Goal: Entertainment & Leisure: Consume media (video, audio)

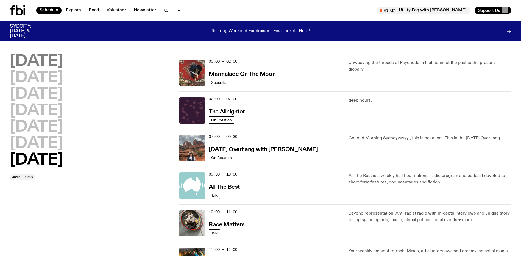
click at [49, 63] on h2 "[DATE]" at bounding box center [36, 61] width 53 height 15
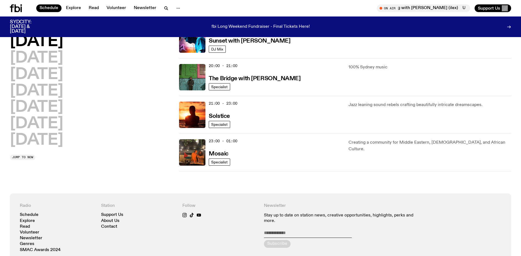
scroll to position [267, 0]
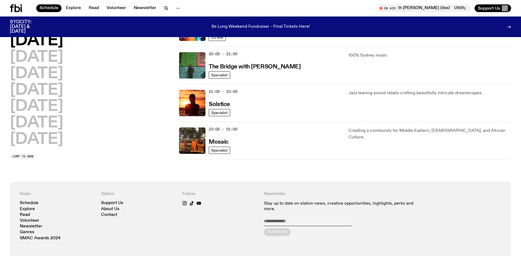
click at [252, 32] on h3 "Sunset with [PERSON_NAME]" at bounding box center [250, 29] width 82 height 6
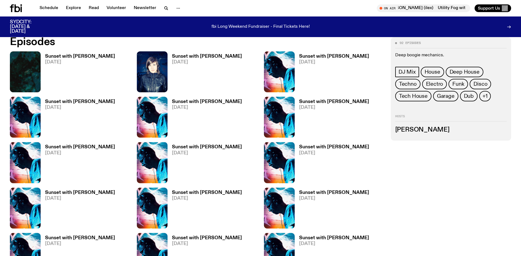
scroll to position [382, 0]
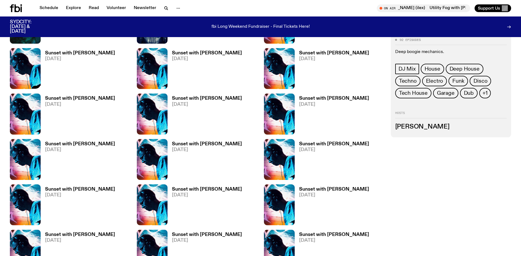
click at [41, 83] on img at bounding box center [25, 68] width 31 height 41
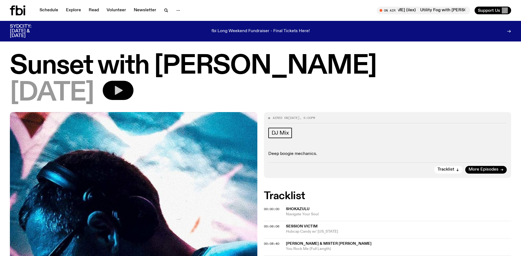
click at [123, 92] on icon "button" at bounding box center [119, 90] width 8 height 9
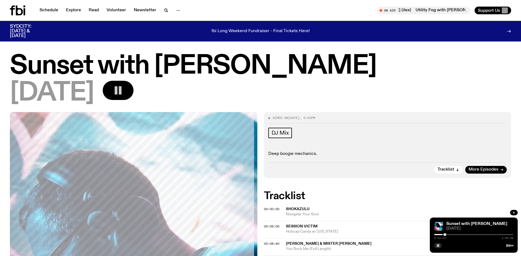
click at [234, 95] on div "[DATE]" at bounding box center [260, 93] width 501 height 25
